Goal: Find specific page/section: Find specific page/section

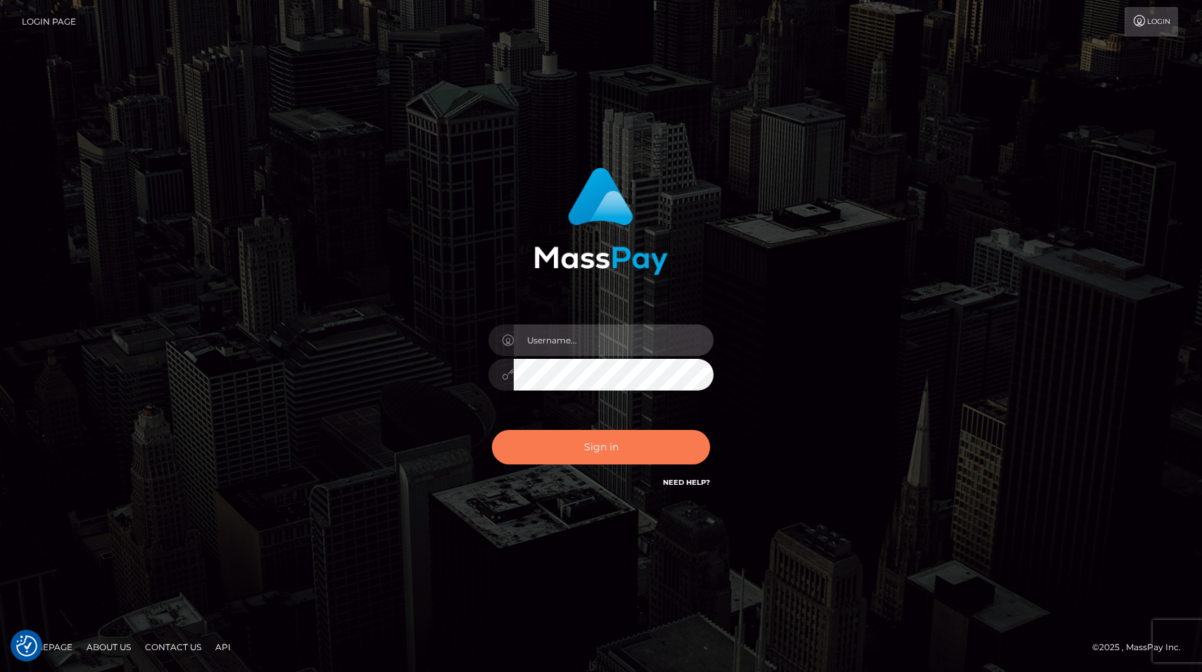
type input "tiana.whop"
click at [553, 441] on button "Sign in" at bounding box center [601, 447] width 218 height 34
type input "tiana.whop"
click at [630, 443] on button "Sign in" at bounding box center [601, 447] width 218 height 34
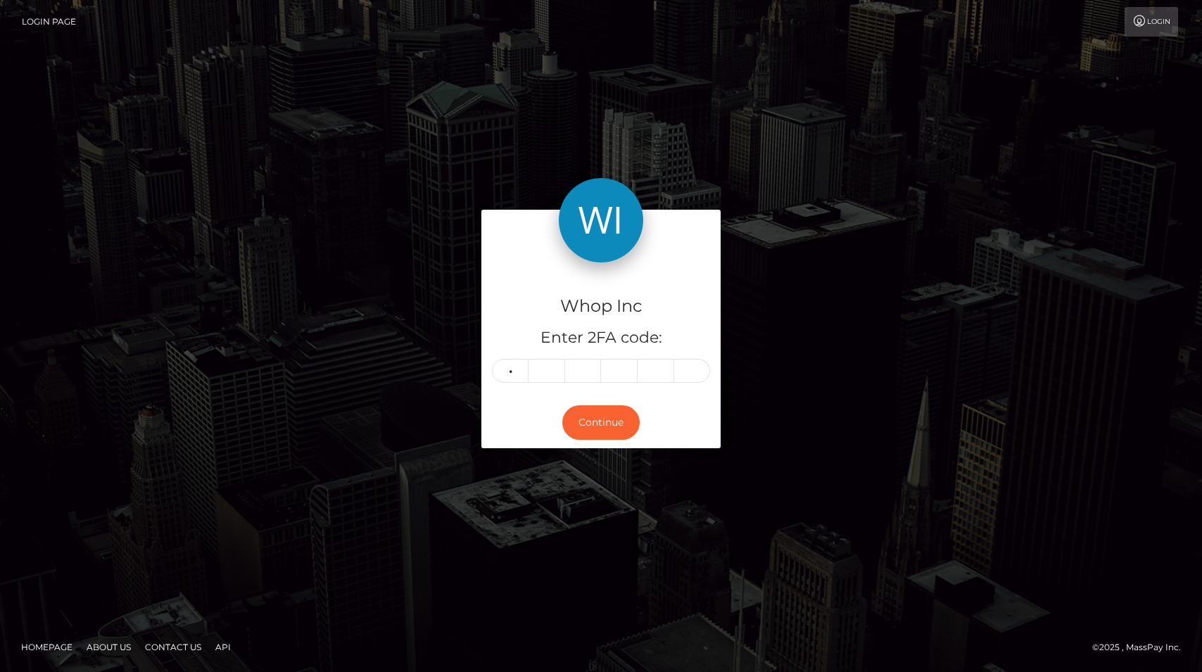
type input "5"
type input "4"
type input "5"
type input "1"
type input "0"
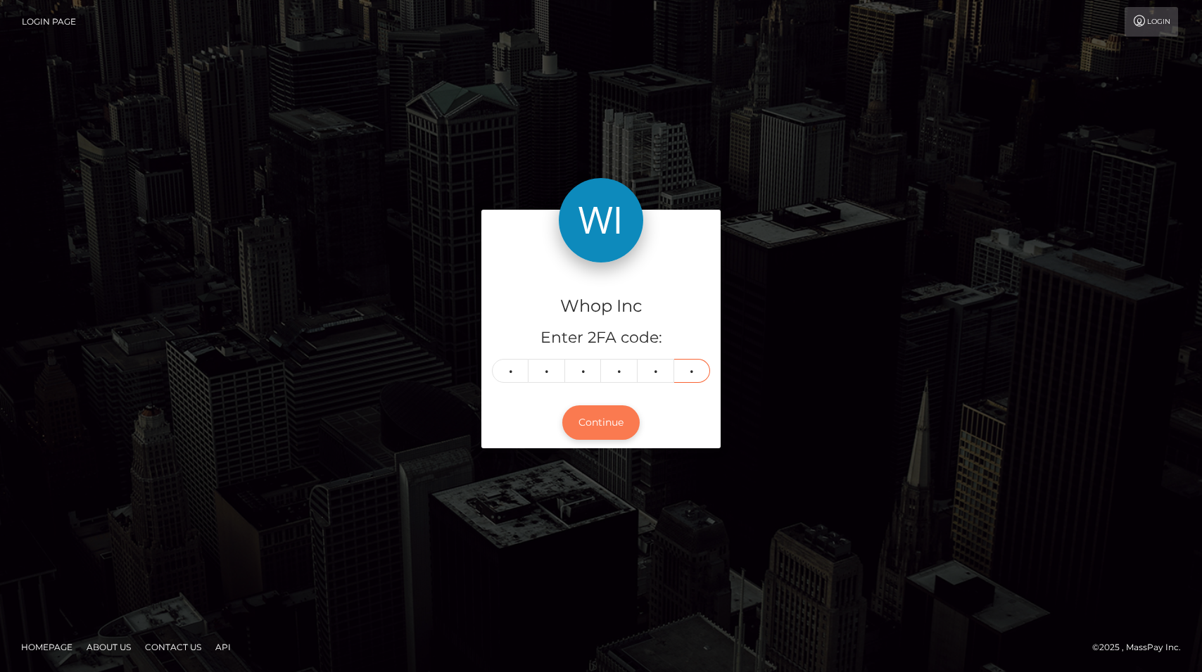
type input "6"
click at [603, 426] on button "Continue" at bounding box center [600, 422] width 77 height 34
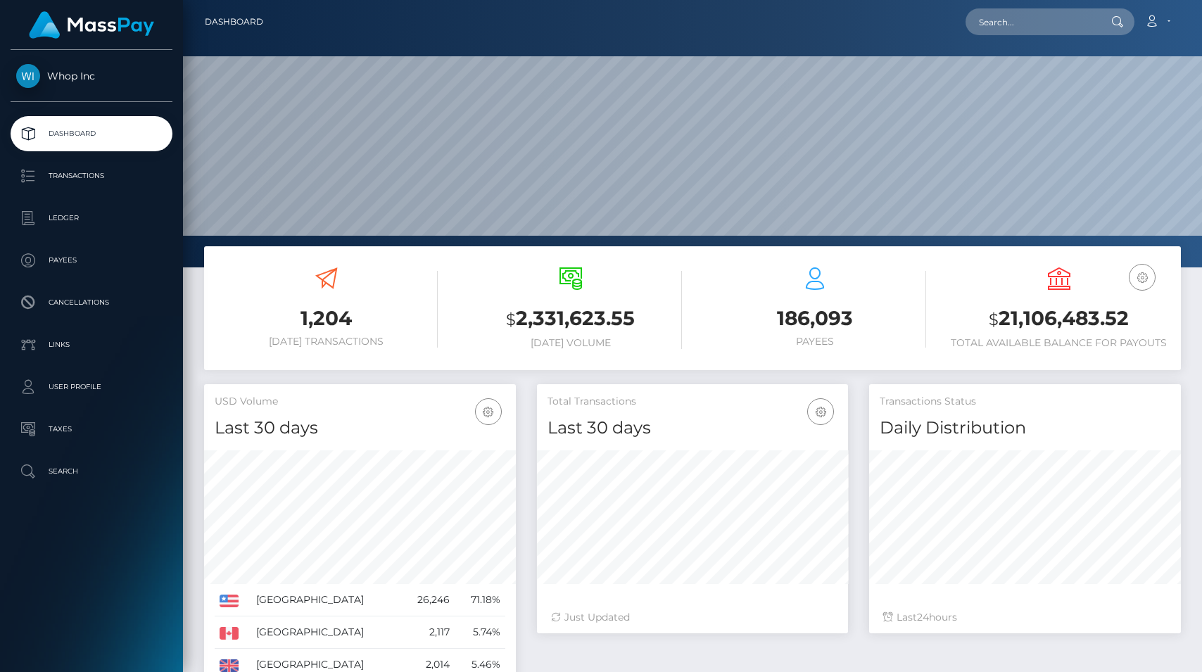
scroll to position [249, 312]
click at [1016, 20] on input "text" at bounding box center [1032, 21] width 132 height 27
paste input "pout_JAmn3Kd5or4HF"
type input "pout_JAmn3Kd5or4HF"
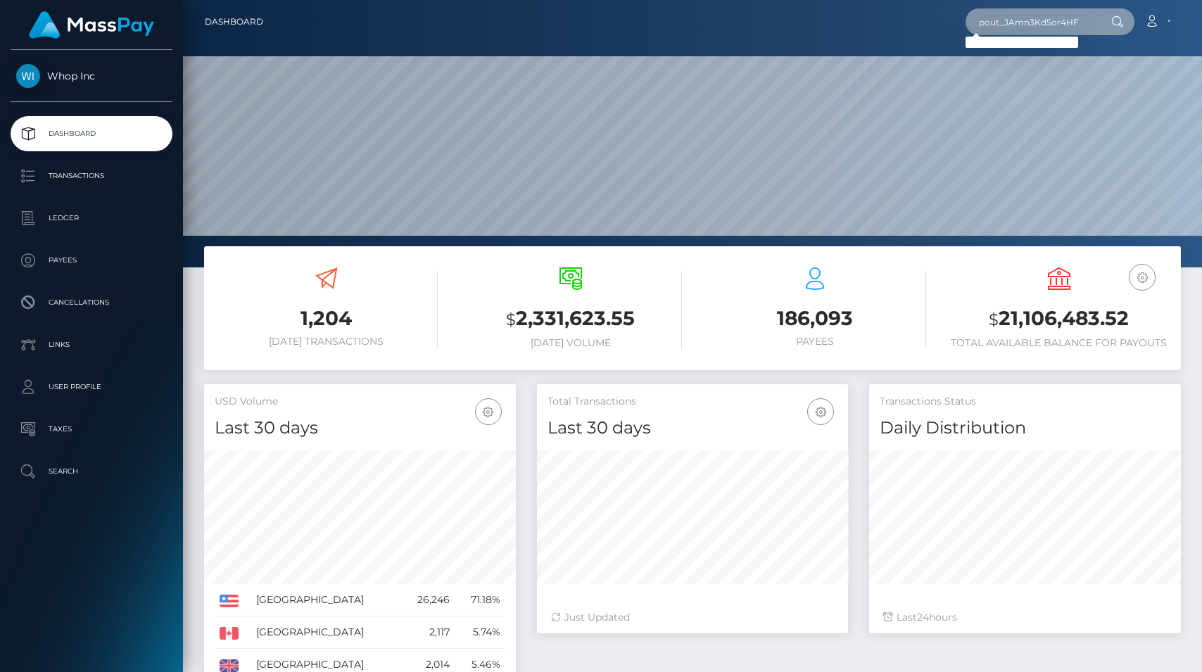
click at [1089, 24] on input "pout_JAmn3Kd5or4HF" at bounding box center [1032, 21] width 132 height 27
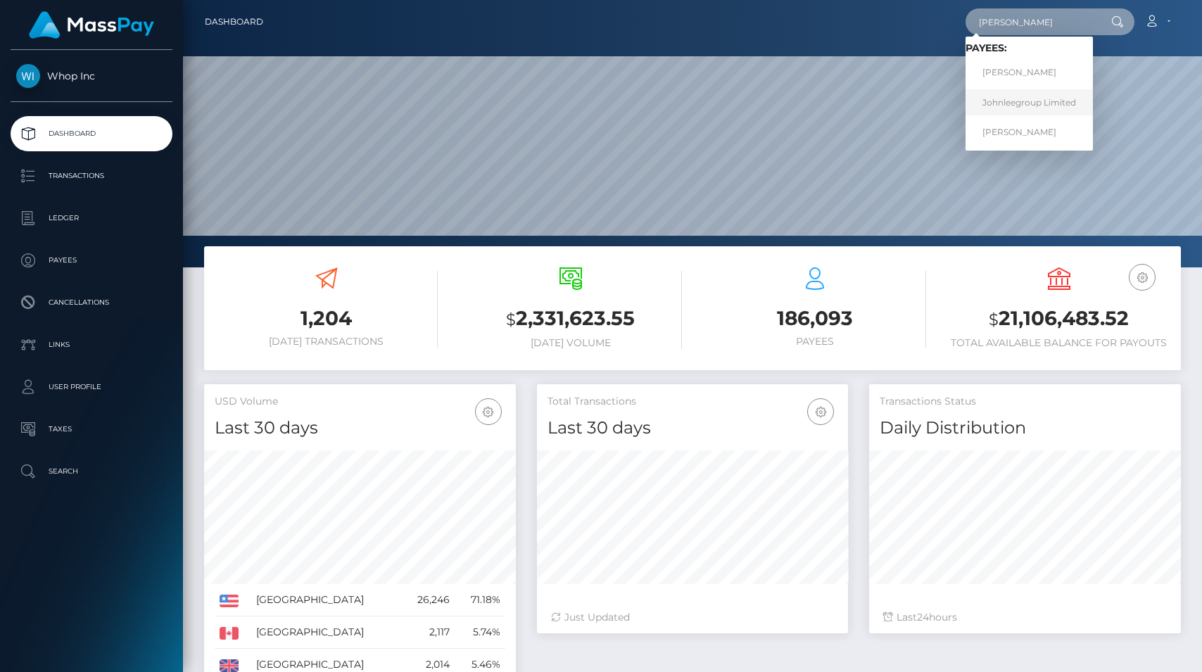
type input "john lee"
click at [1058, 111] on link "Johnleegroup Limited" at bounding box center [1029, 102] width 127 height 26
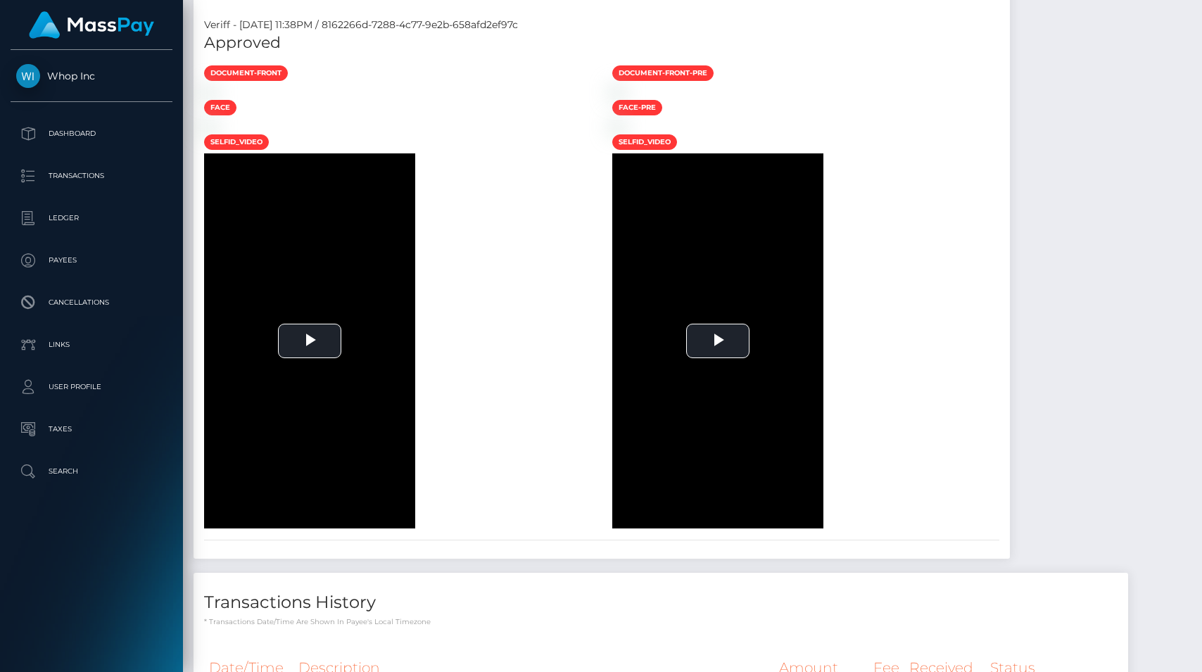
scroll to position [757, 0]
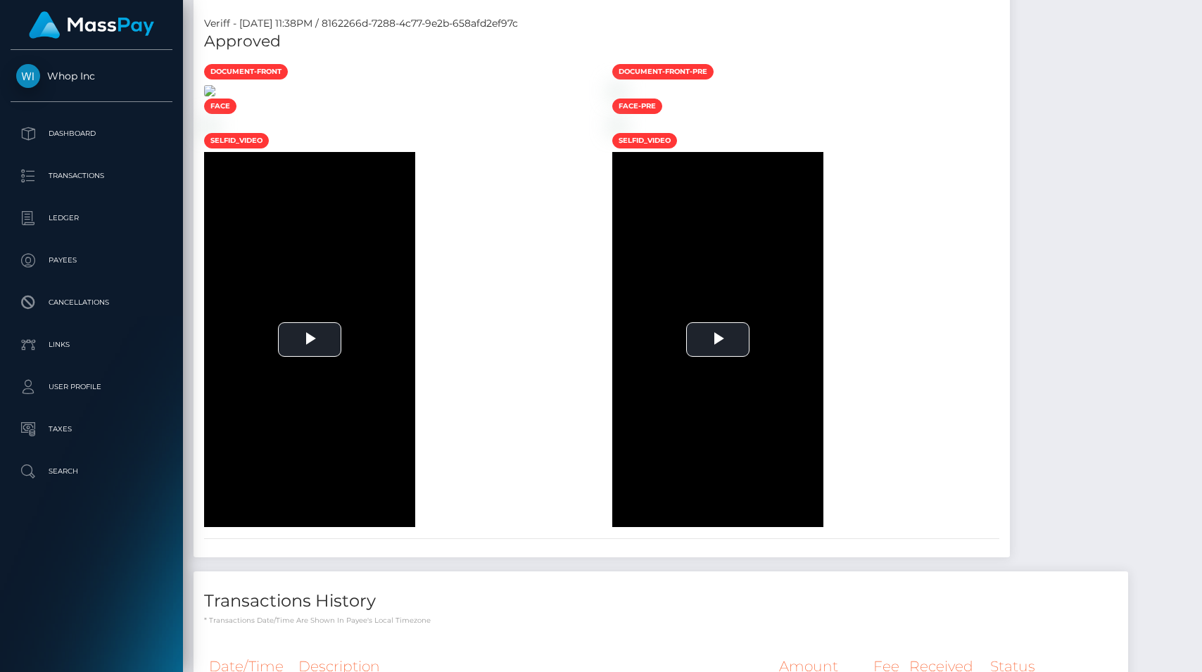
click at [215, 96] on img at bounding box center [209, 90] width 11 height 11
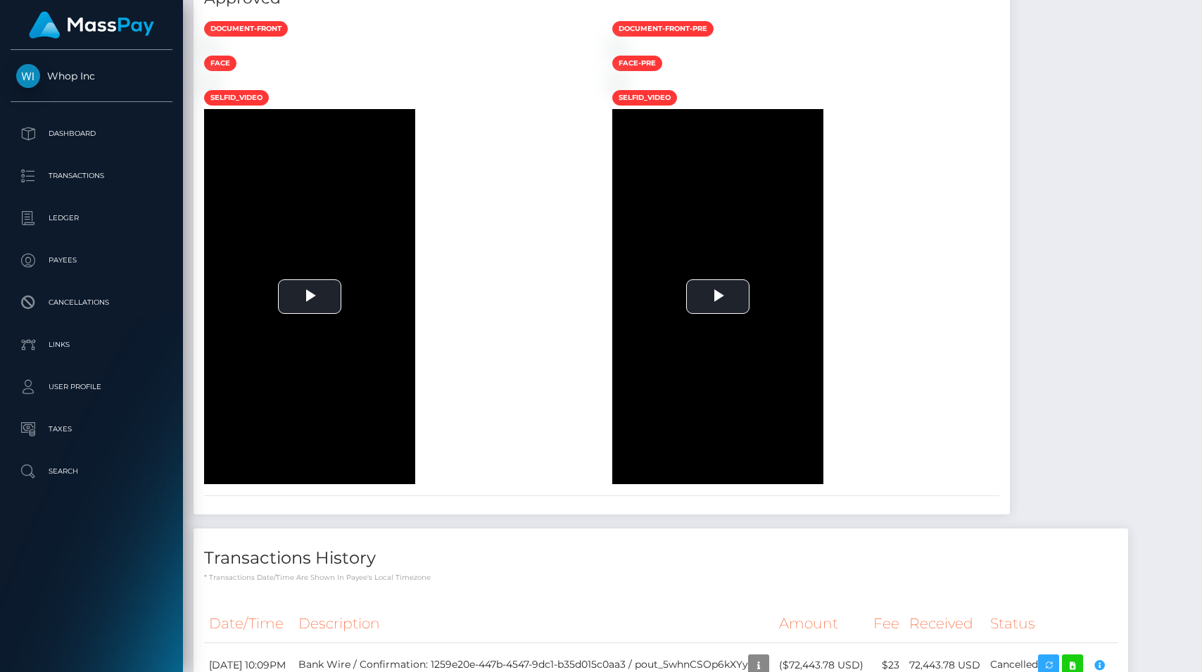
scroll to position [991, 0]
